Goal: Information Seeking & Learning: Learn about a topic

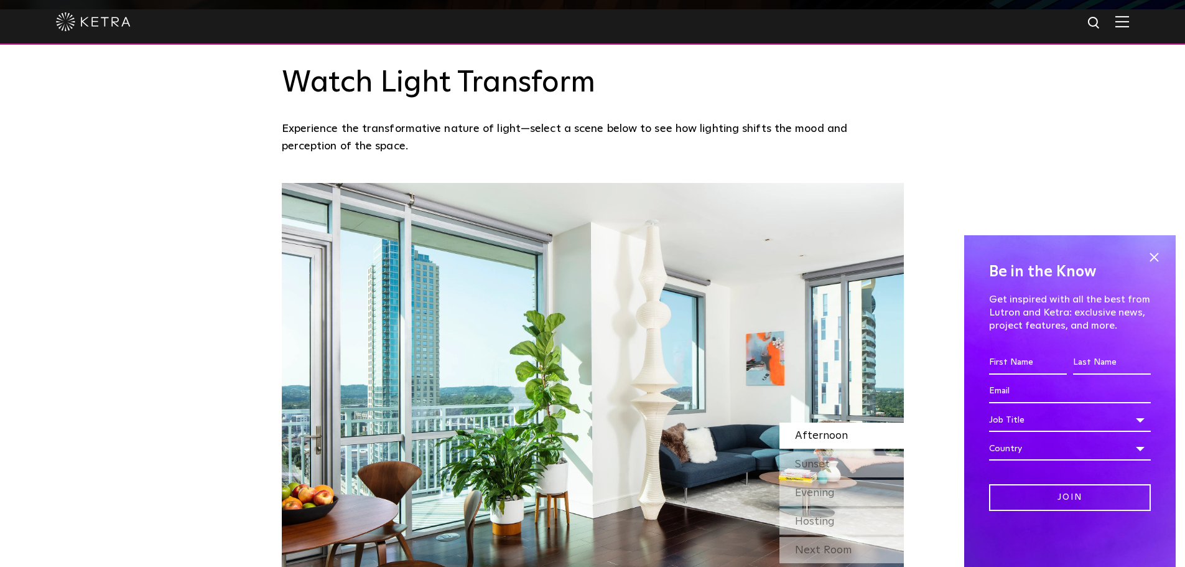
scroll to position [1244, 0]
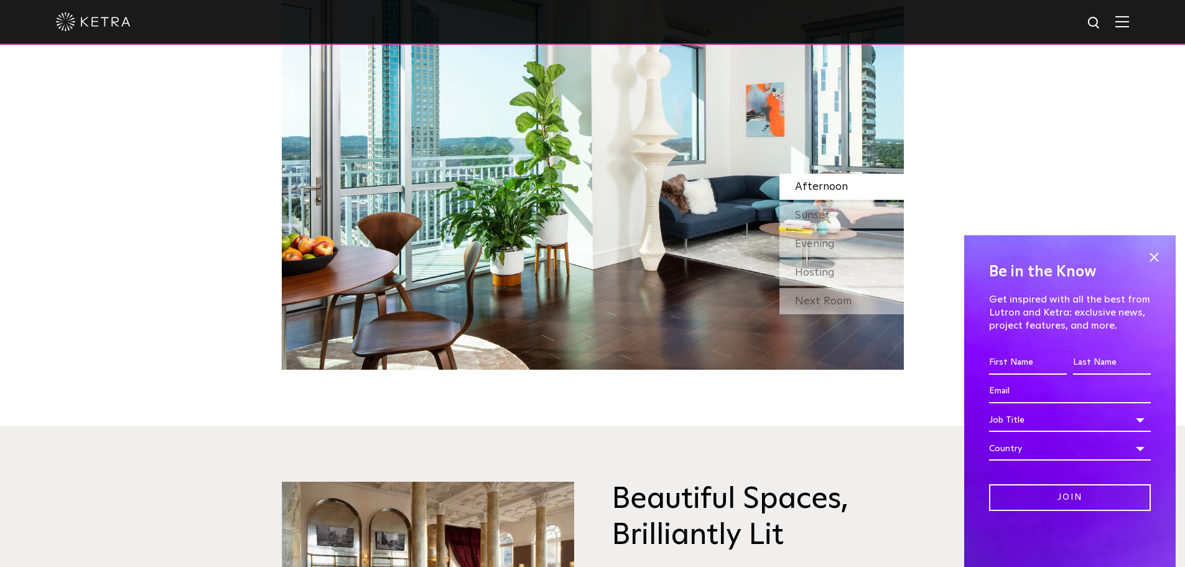
drag, startPoint x: 1154, startPoint y: 259, endPoint x: 965, endPoint y: 355, distance: 211.4
click at [1152, 259] on span at bounding box center [1154, 257] width 19 height 19
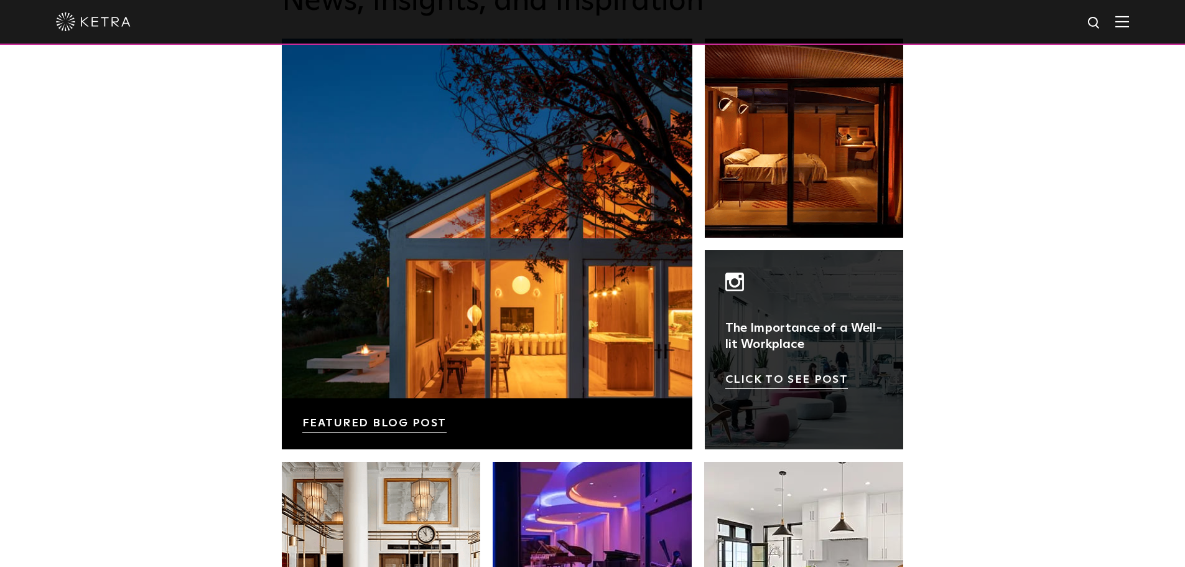
scroll to position [2115, 0]
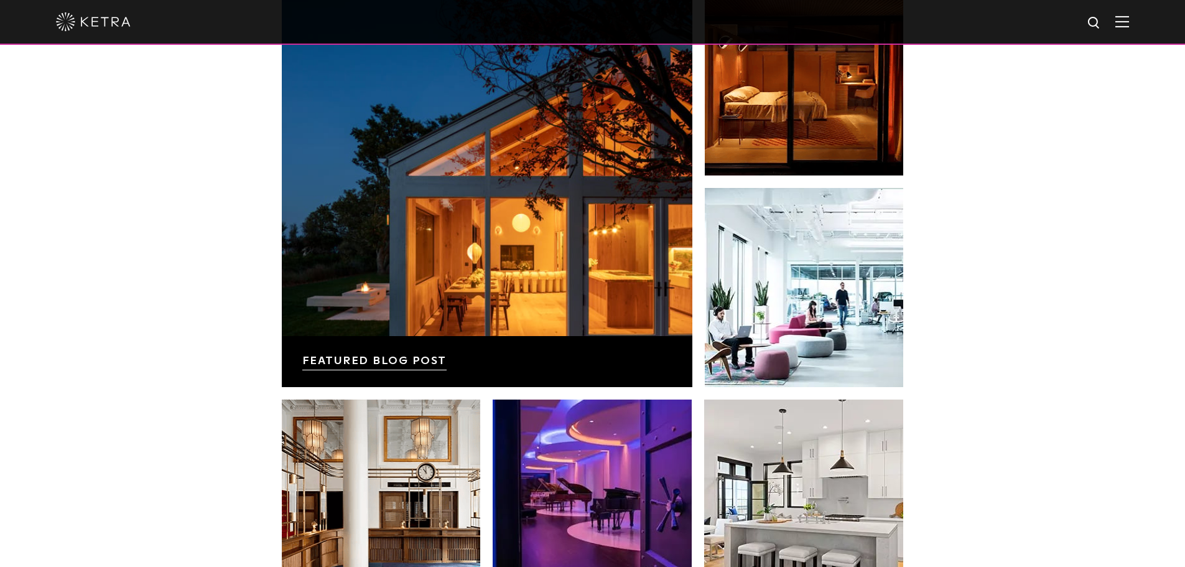
click at [1074, 312] on div "News, Insights, and Inspiration Lutron Releases First-Ever Lighting Trend Repor…" at bounding box center [592, 266] width 1185 height 801
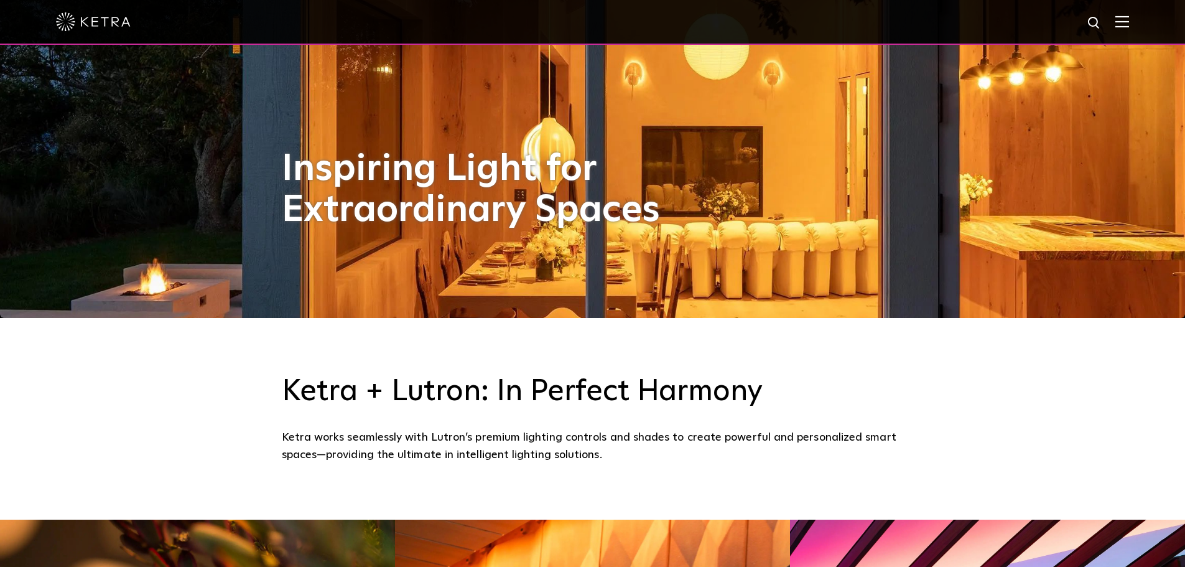
scroll to position [0, 0]
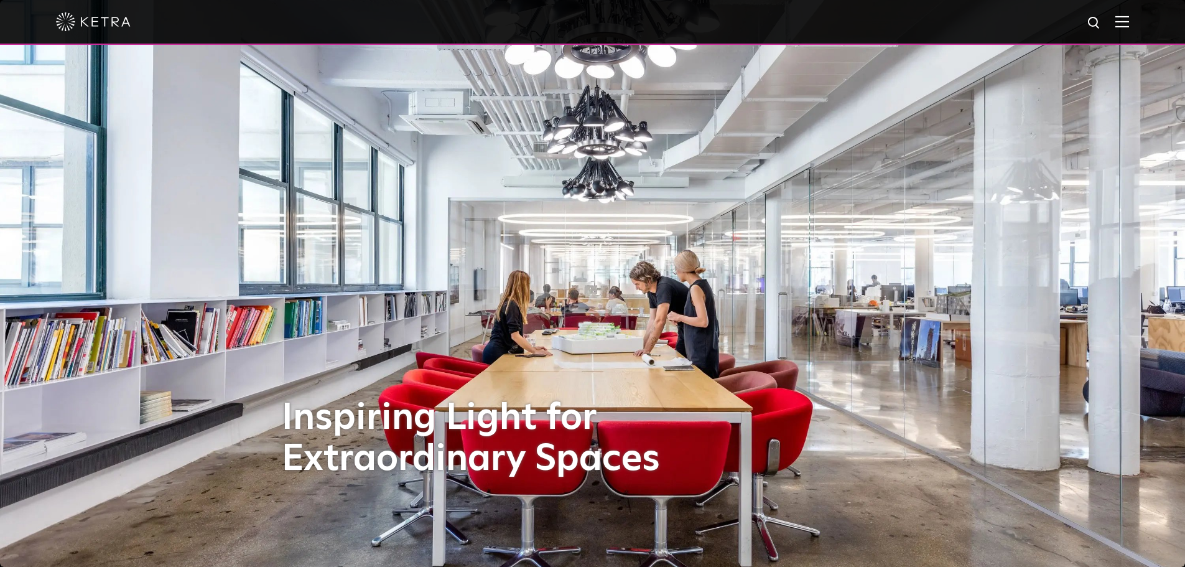
click at [1129, 18] on img at bounding box center [1122, 22] width 14 height 12
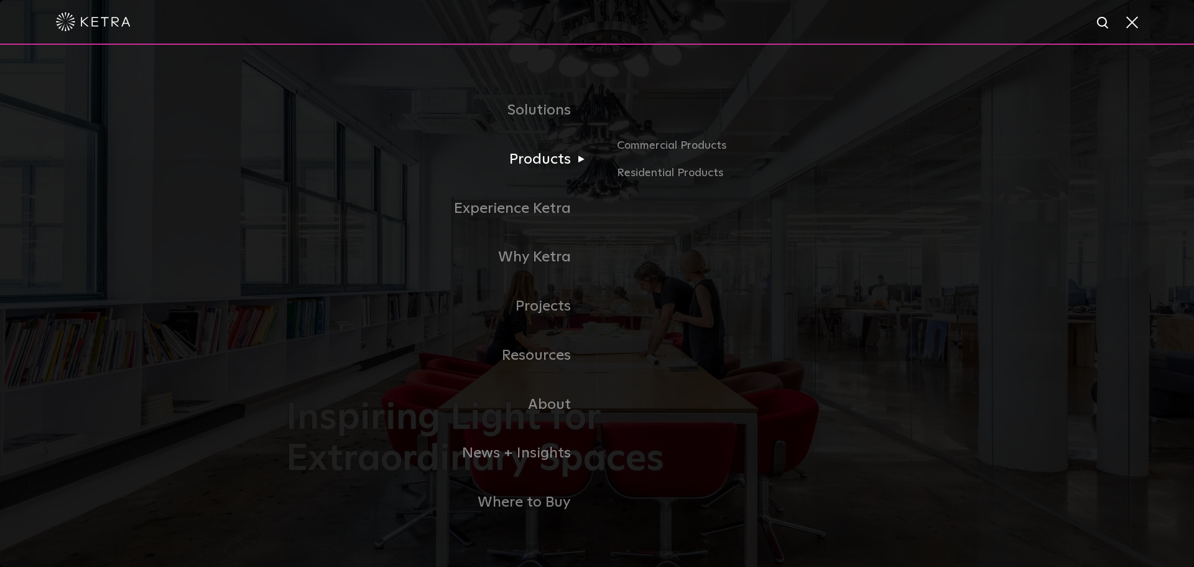
click at [535, 169] on link "Products" at bounding box center [441, 159] width 311 height 49
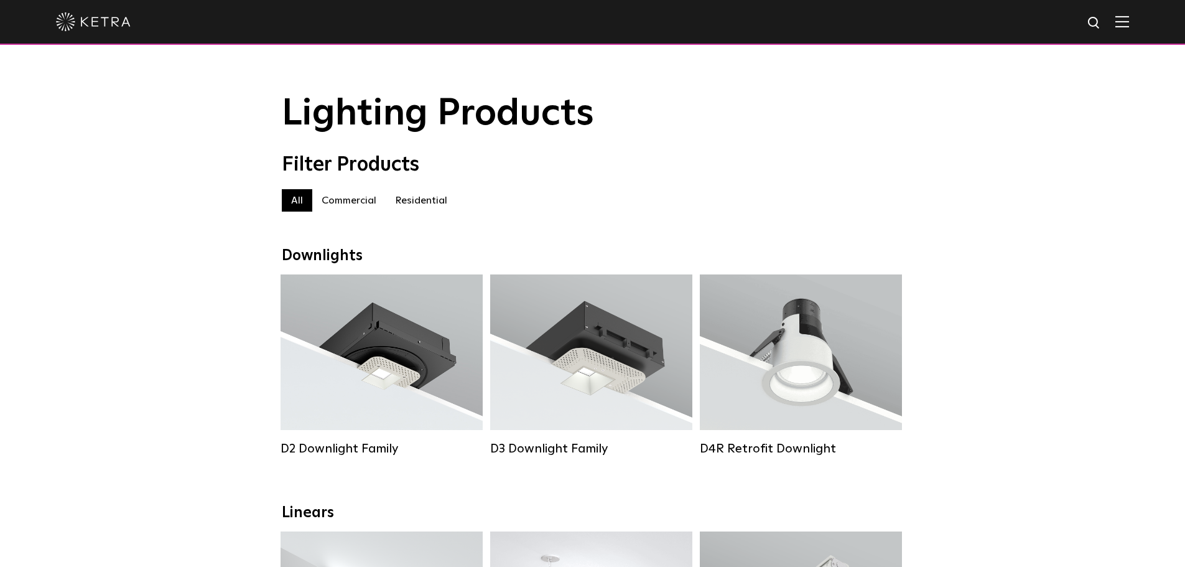
click at [416, 205] on label "Residential" at bounding box center [421, 200] width 71 height 22
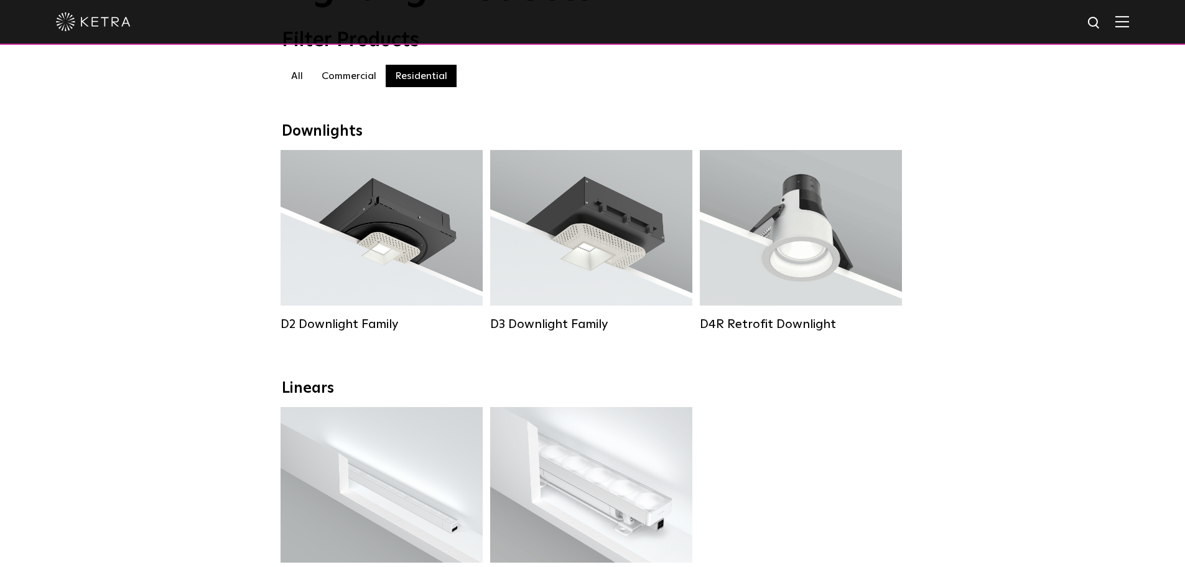
scroll to position [187, 0]
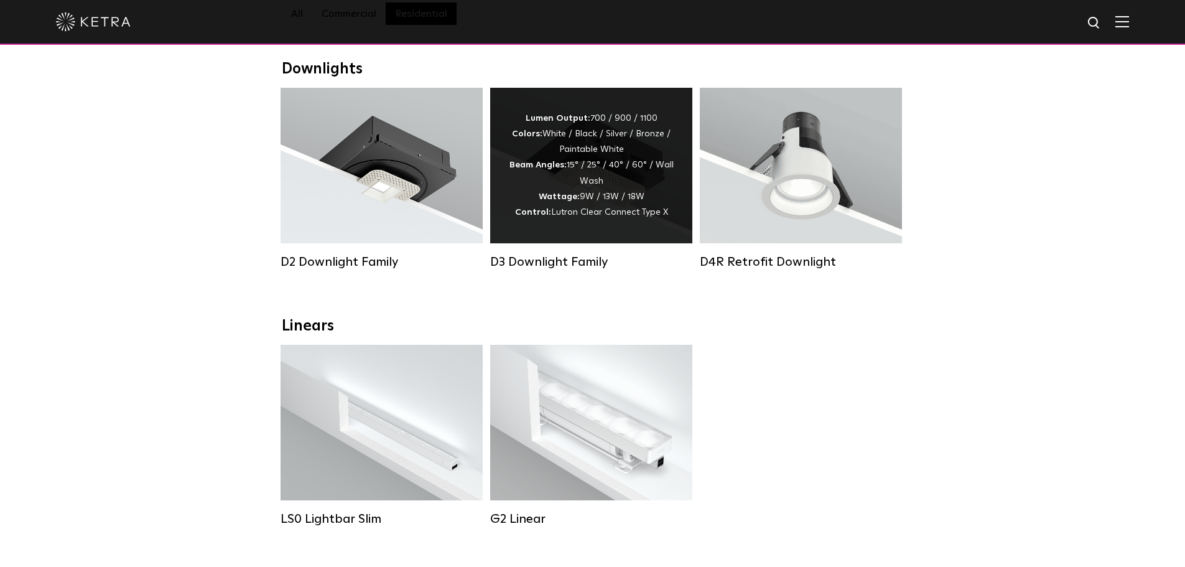
click at [577, 180] on div "Lumen Output: 700 / 900 / 1100 Colors: White / Black / Silver / Bronze / Painta…" at bounding box center [591, 165] width 165 height 109
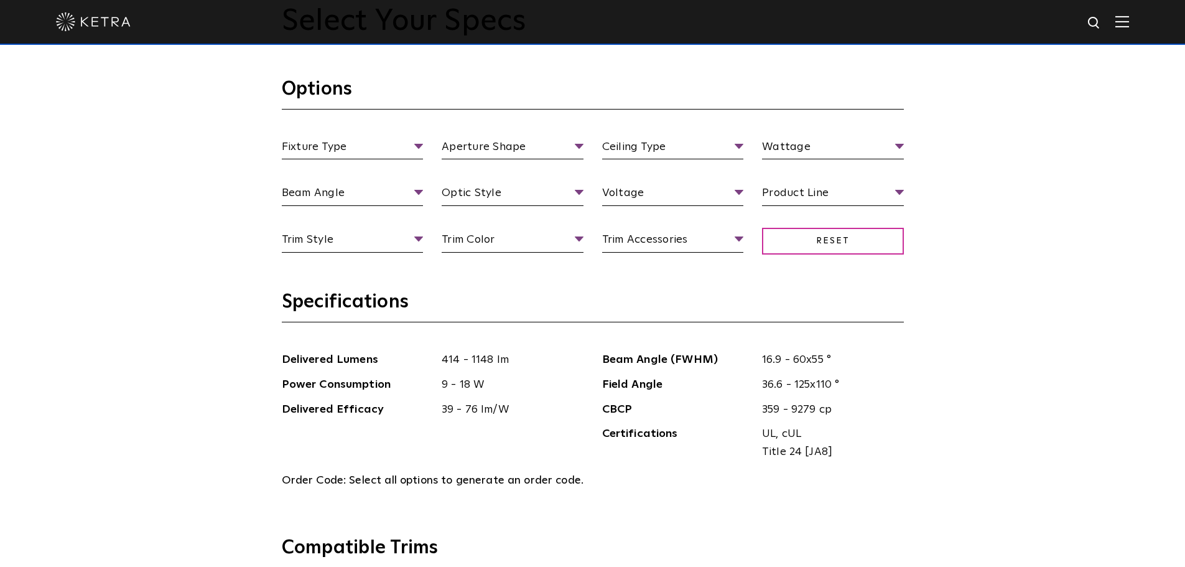
scroll to position [1306, 0]
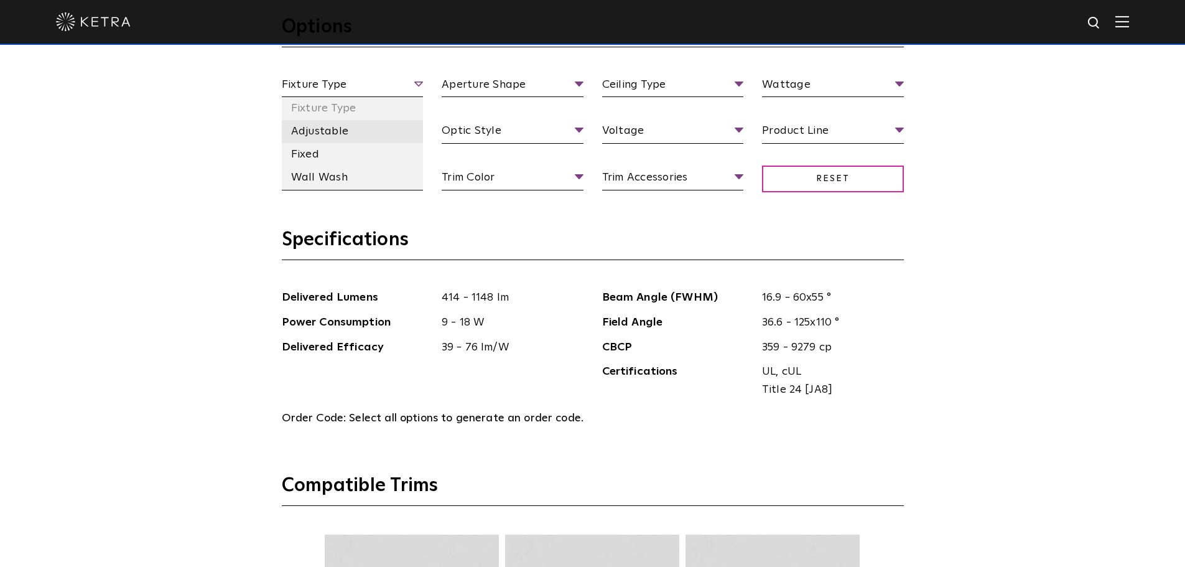
click at [336, 139] on li "Adjustable" at bounding box center [353, 131] width 142 height 23
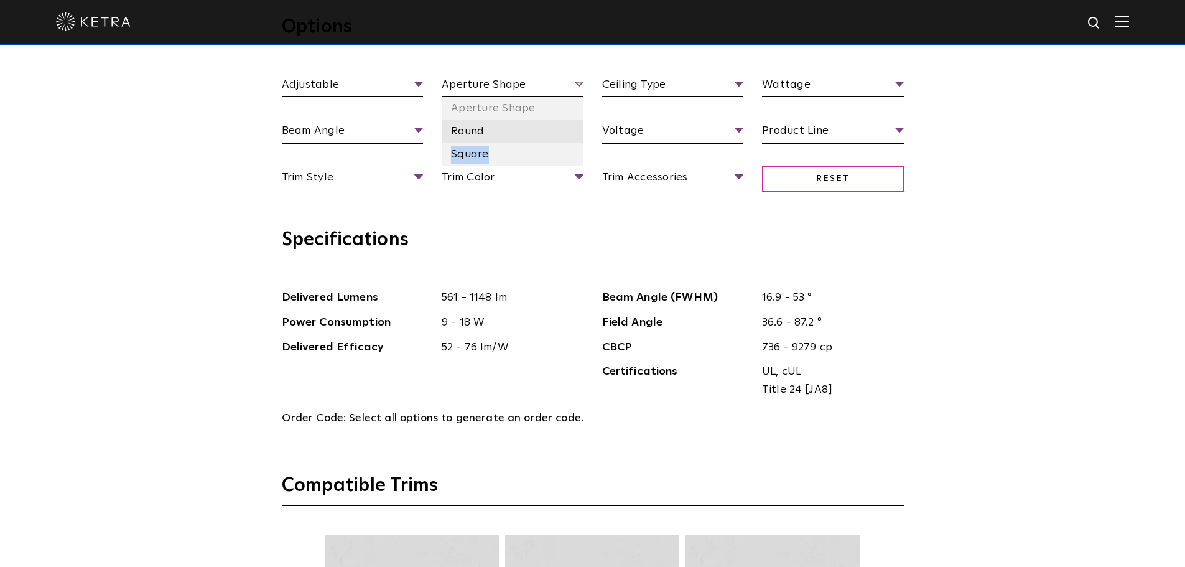
drag, startPoint x: 487, startPoint y: 159, endPoint x: 487, endPoint y: 141, distance: 18.0
click at [487, 141] on ul "Aperture Shape Round Square" at bounding box center [513, 131] width 142 height 68
click at [487, 141] on li "Round" at bounding box center [513, 131] width 142 height 23
click at [1015, 205] on div "Select Your Specs Options Adjustable Fixture Type Adjustable Fixed Wall Wash Ro…" at bounding box center [592, 494] width 1185 height 1267
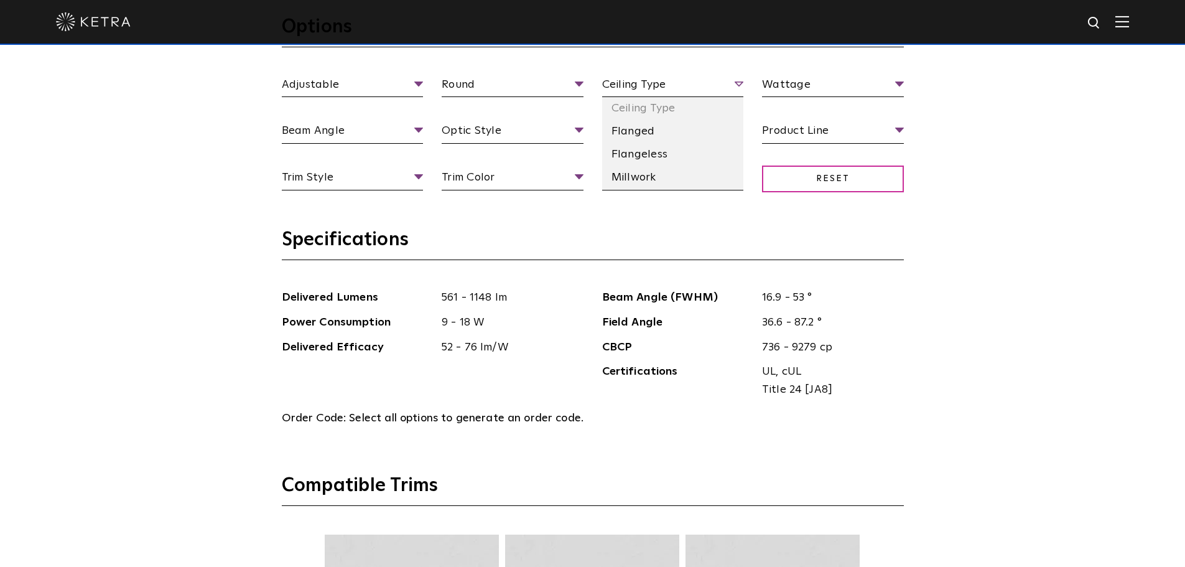
click at [730, 79] on span "Ceiling Type" at bounding box center [673, 87] width 142 height 22
click at [665, 137] on li "Flanged" at bounding box center [673, 131] width 142 height 23
click at [1069, 147] on div "Select Your Specs Options Adjustable Fixture Type Adjustable Fixed Wall Wash Ro…" at bounding box center [592, 494] width 1185 height 1267
click at [863, 72] on section "Options Adjustable Fixture Type Adjustable Fixed Wall Wash Round Aperture Shape…" at bounding box center [593, 121] width 622 height 213
click at [905, 83] on ul "Wattage Wattage 13 Watt 18 Watt 9 Watt" at bounding box center [833, 87] width 160 height 22
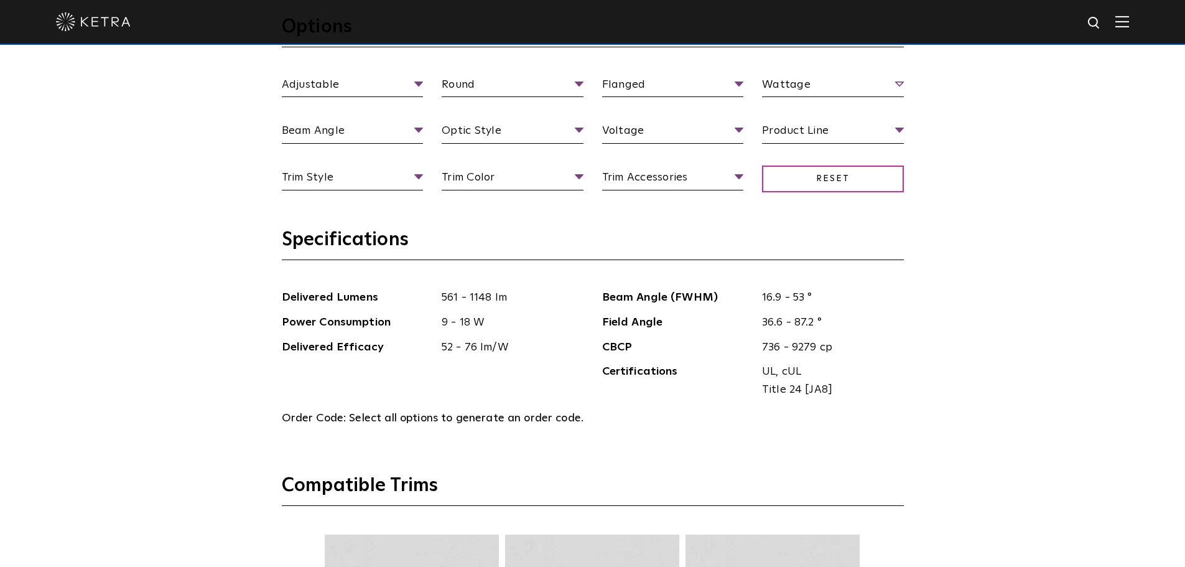
click at [899, 86] on span "Wattage" at bounding box center [833, 87] width 142 height 22
click at [891, 86] on span "Wattage" at bounding box center [833, 87] width 142 height 22
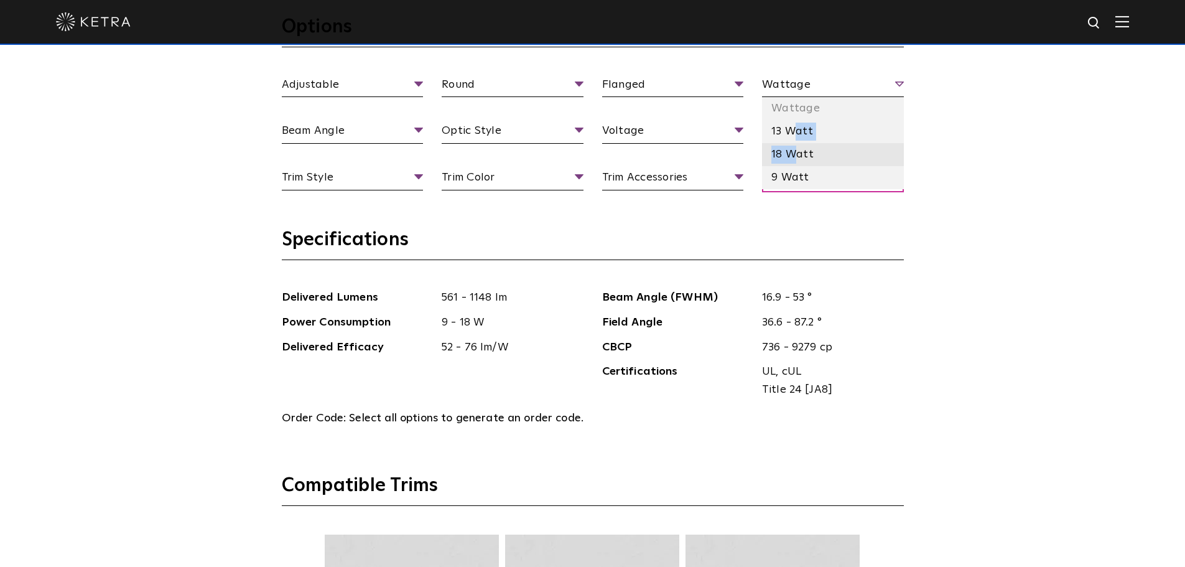
drag, startPoint x: 796, startPoint y: 132, endPoint x: 794, endPoint y: 154, distance: 21.9
click at [794, 154] on ul "Wattage 13 Watt 18 Watt 9 Watt" at bounding box center [833, 142] width 142 height 91
click at [794, 154] on li "18 Watt" at bounding box center [833, 154] width 142 height 23
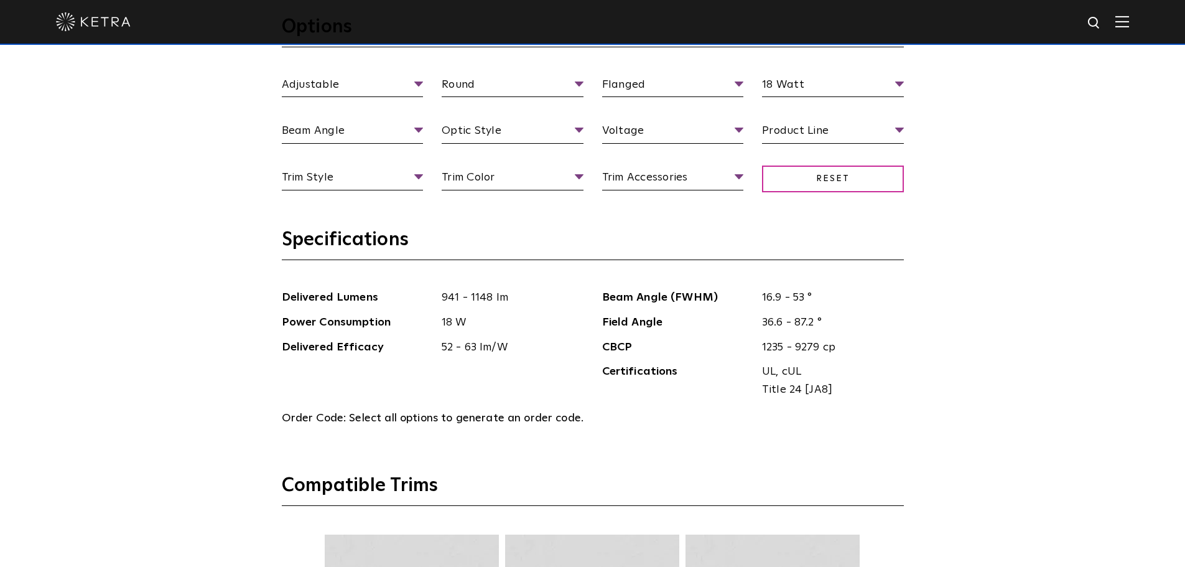
click at [984, 163] on div "Select Your Specs Options Adjustable Fixture Type Adjustable Fixed Wall Wash Ro…" at bounding box center [592, 494] width 1185 height 1267
click at [806, 150] on div "Adjustable Fixture Type Adjustable Fixed Wall Wash Round Aperture Shape Round S…" at bounding box center [592, 145] width 641 height 139
click at [802, 135] on span "Product Line" at bounding box center [833, 133] width 142 height 22
click at [850, 134] on span "Product Line" at bounding box center [833, 133] width 142 height 22
click at [792, 200] on li "Residential" at bounding box center [833, 201] width 142 height 23
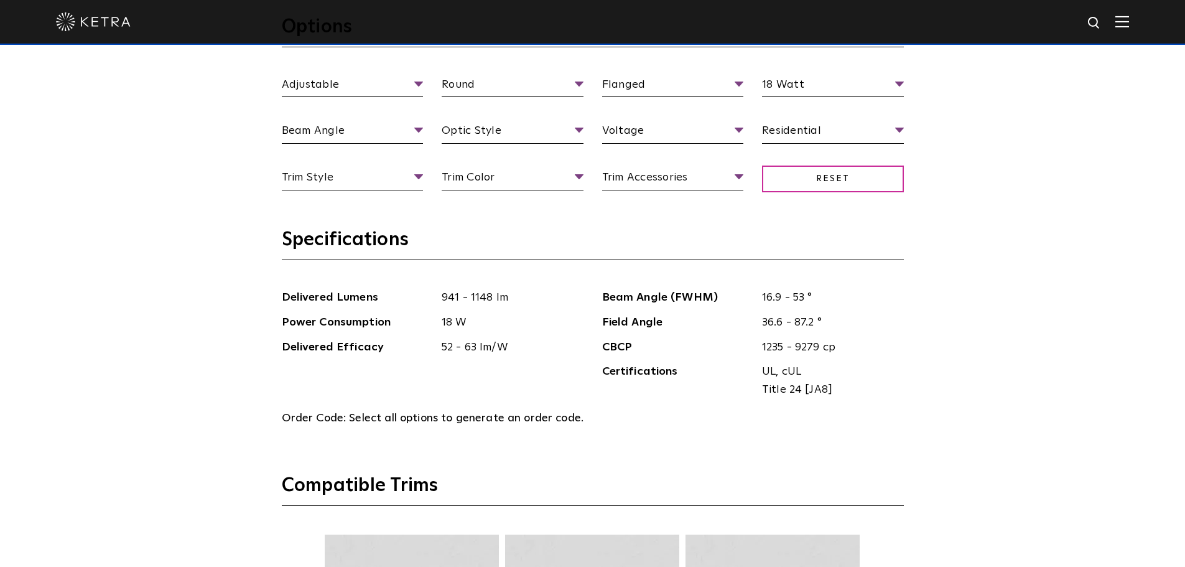
click at [1043, 196] on div "Select Your Specs Options Adjustable Fixture Type Adjustable Fixed Wall Wash Ro…" at bounding box center [592, 494] width 1185 height 1267
drag, startPoint x: 635, startPoint y: 180, endPoint x: 617, endPoint y: 168, distance: 21.4
click at [635, 180] on li "120 V" at bounding box center [673, 178] width 142 height 23
click at [539, 132] on span "Optic Style" at bounding box center [513, 133] width 142 height 22
click at [511, 203] on li "Low Glare" at bounding box center [513, 201] width 142 height 23
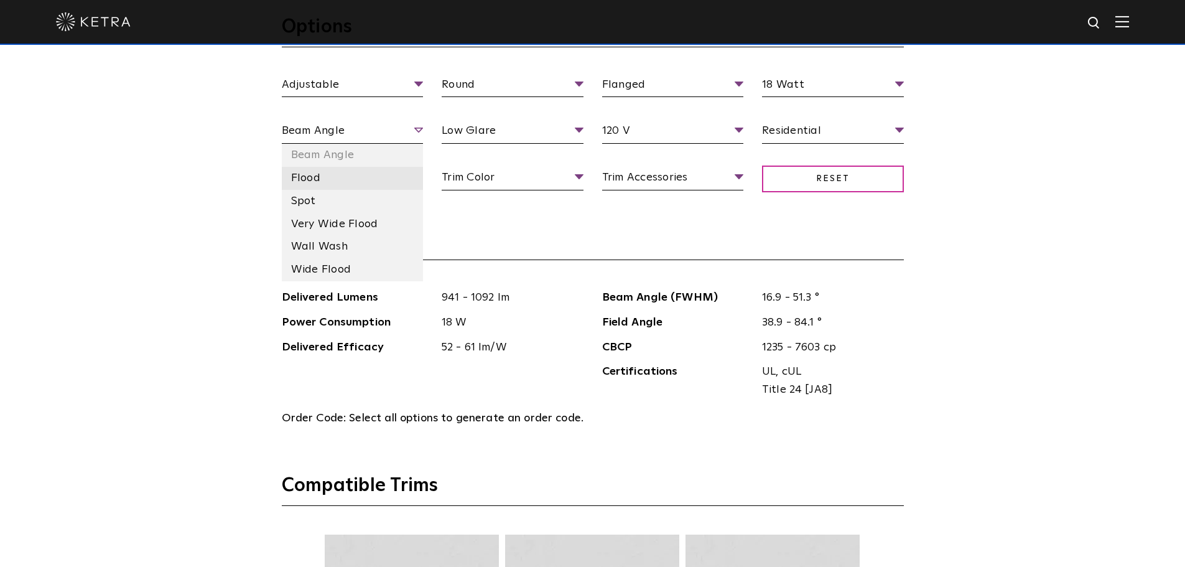
click at [327, 184] on li "Flood" at bounding box center [353, 178] width 142 height 23
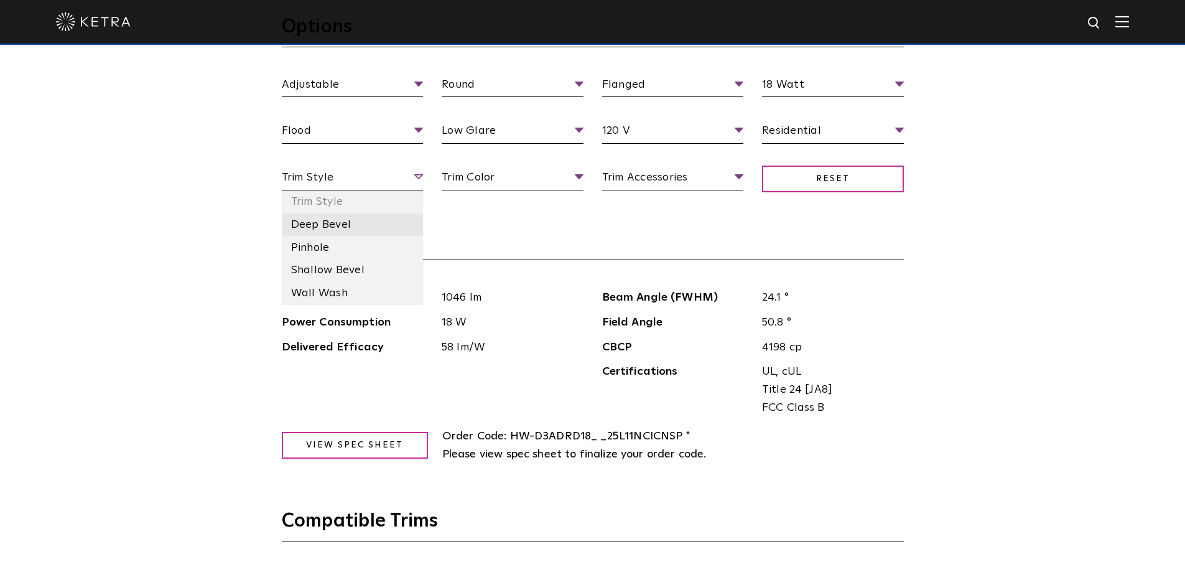
click at [334, 230] on li "Deep Bevel" at bounding box center [353, 224] width 142 height 23
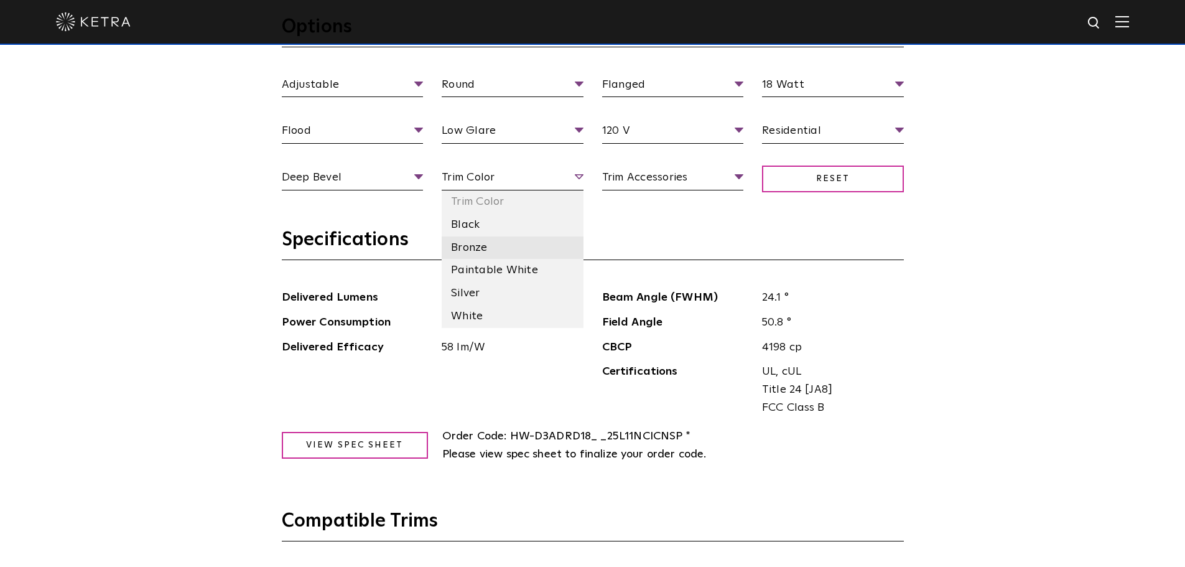
click at [525, 253] on li "Bronze" at bounding box center [513, 247] width 142 height 23
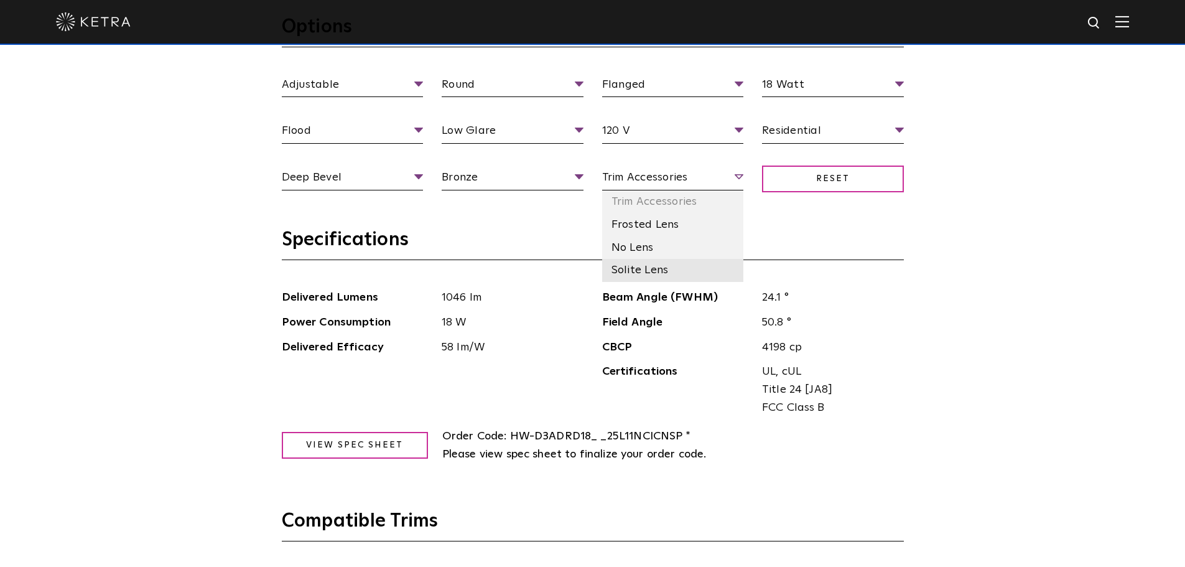
click at [641, 276] on li "Solite Lens" at bounding box center [673, 270] width 142 height 23
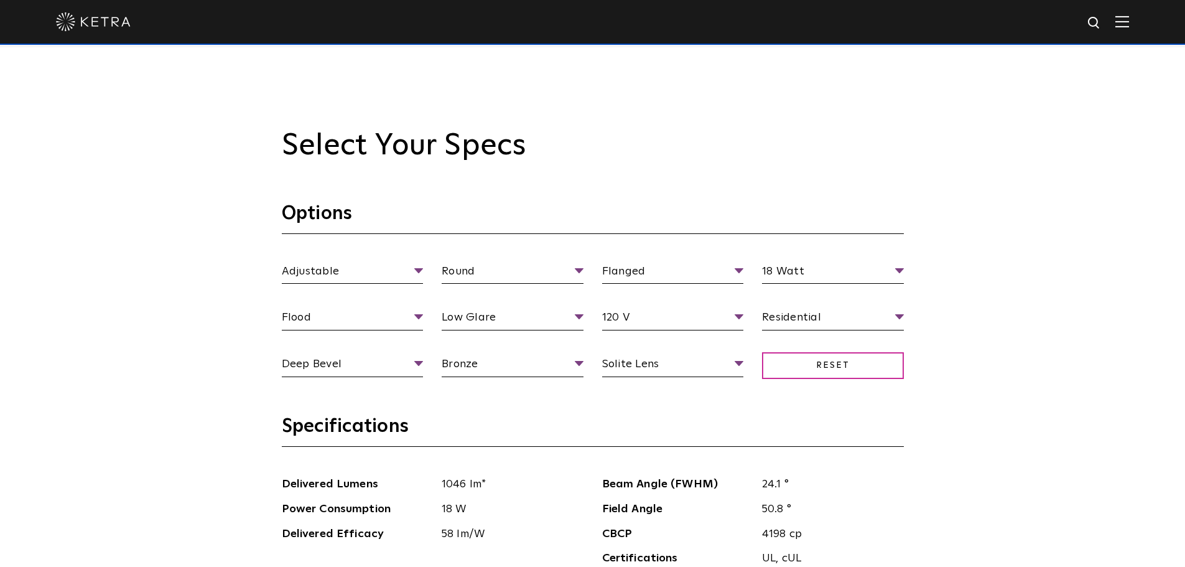
scroll to position [1493, 0]
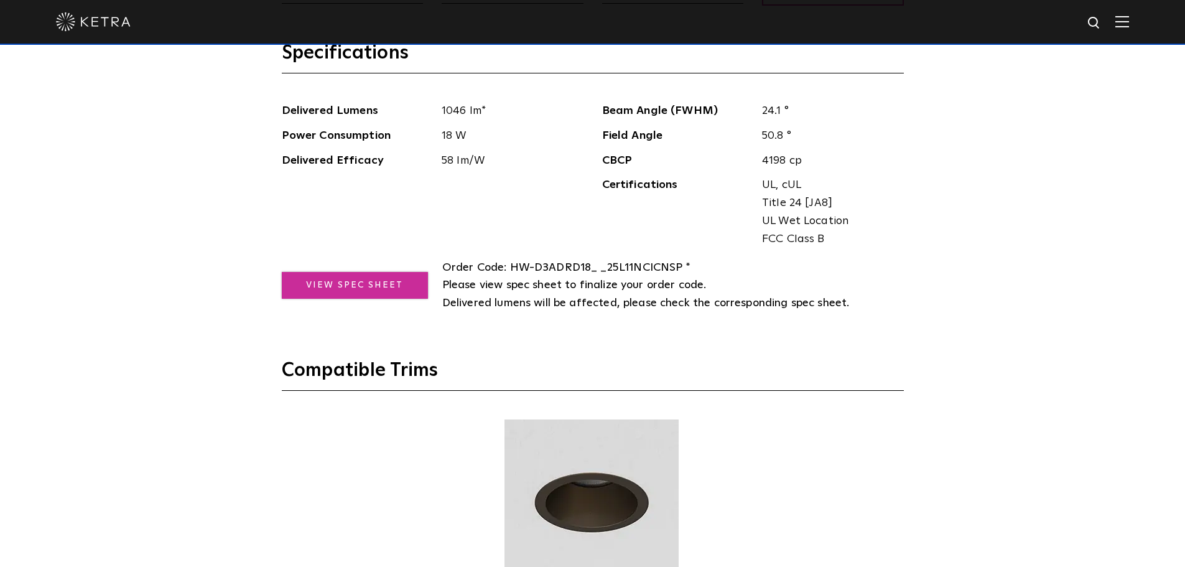
click at [383, 290] on link "View Spec Sheet" at bounding box center [355, 285] width 146 height 27
